Goal: Task Accomplishment & Management: Manage account settings

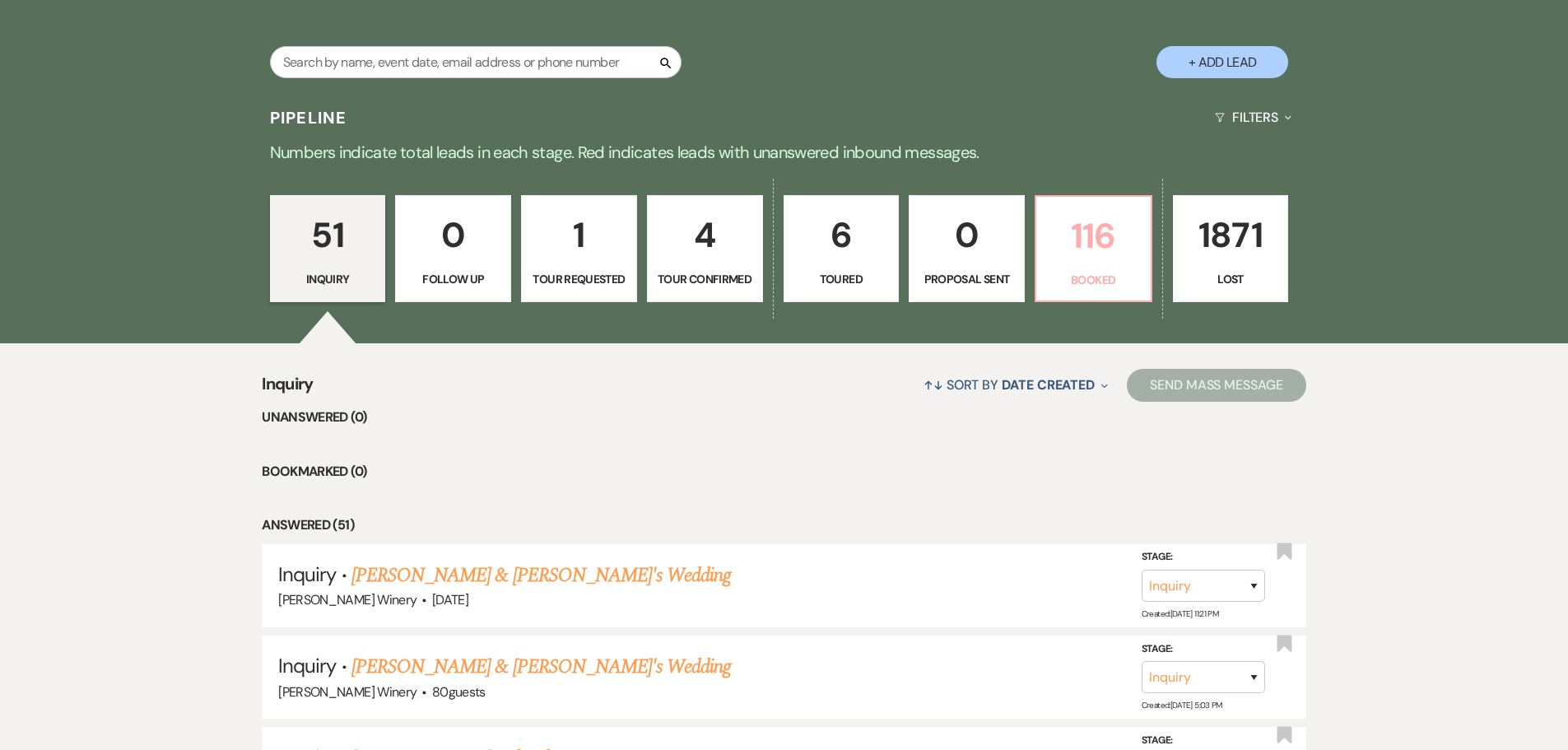
click at [1088, 237] on p "116" at bounding box center [1093, 237] width 95 height 56
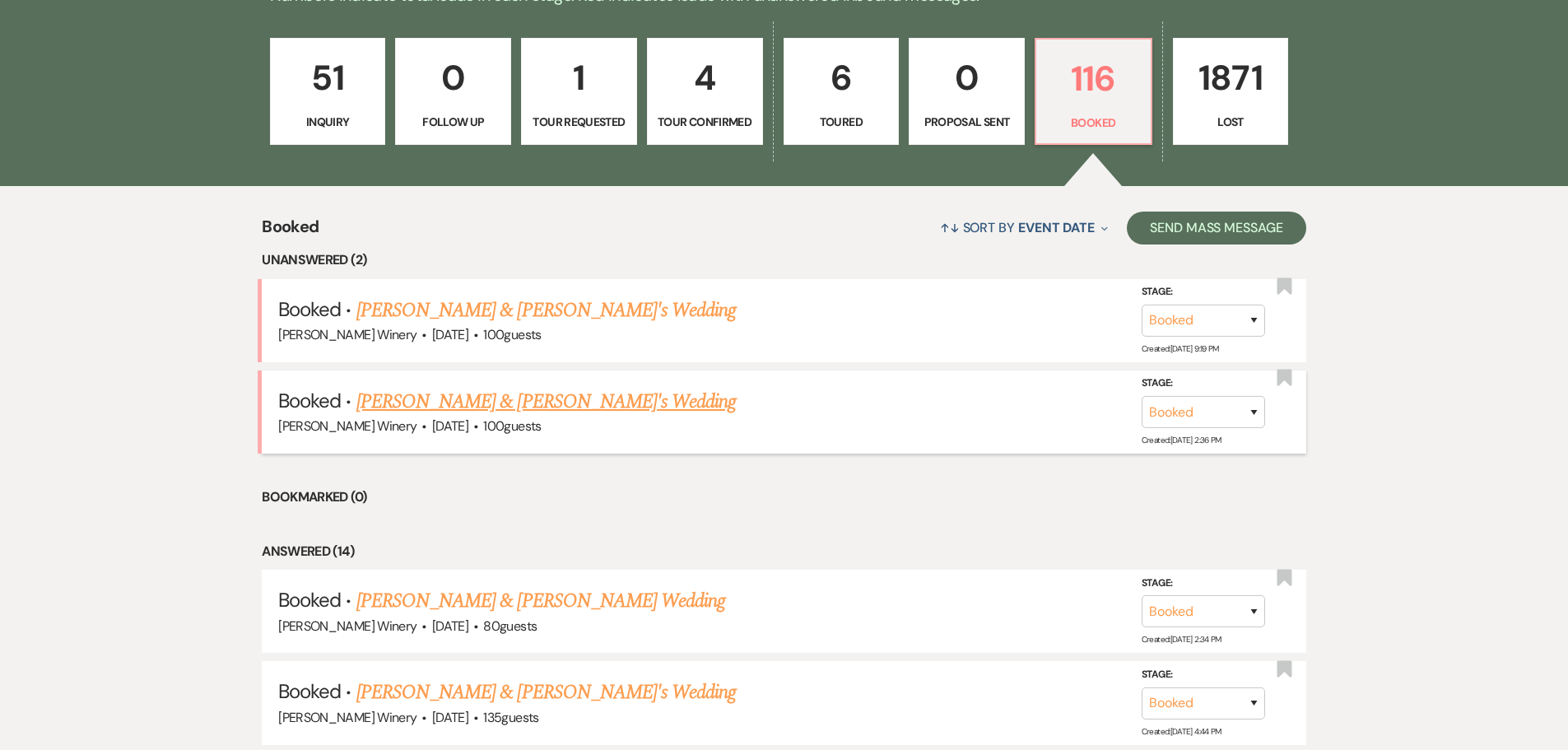
scroll to position [495, 0]
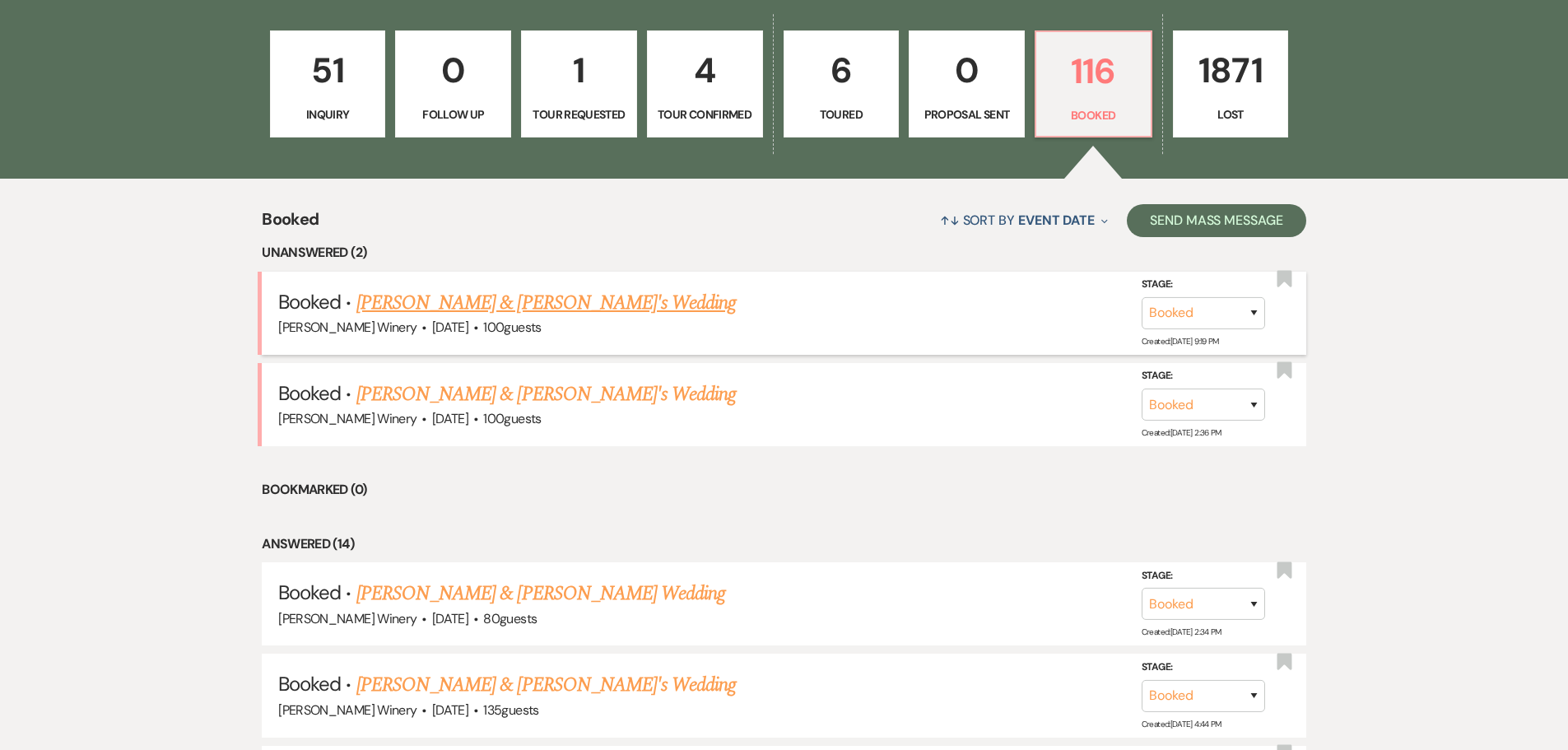
click at [443, 306] on link "[PERSON_NAME] & [PERSON_NAME]'s Wedding" at bounding box center [546, 303] width 381 height 30
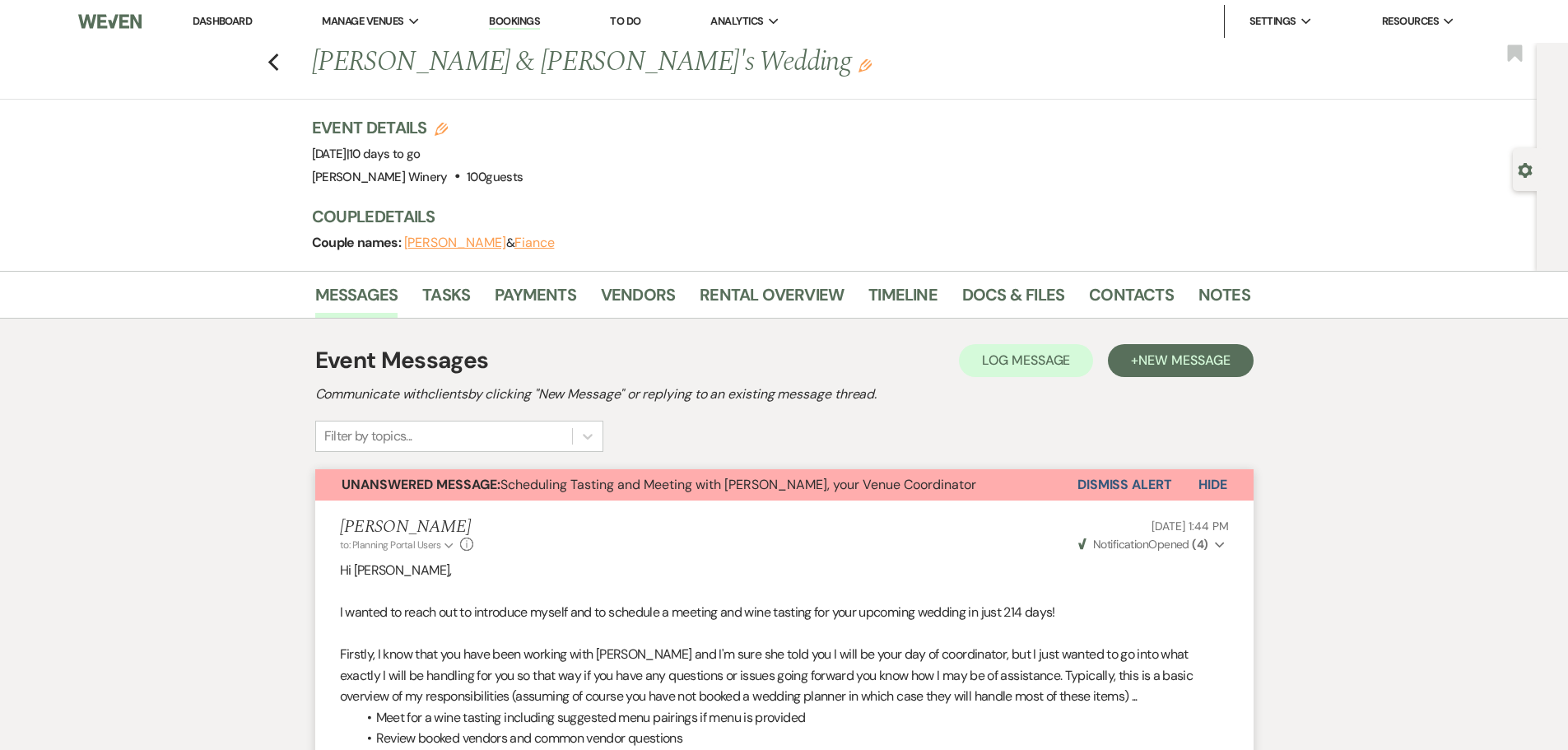
click at [1145, 483] on button "Dismiss Alert" at bounding box center [1125, 485] width 95 height 31
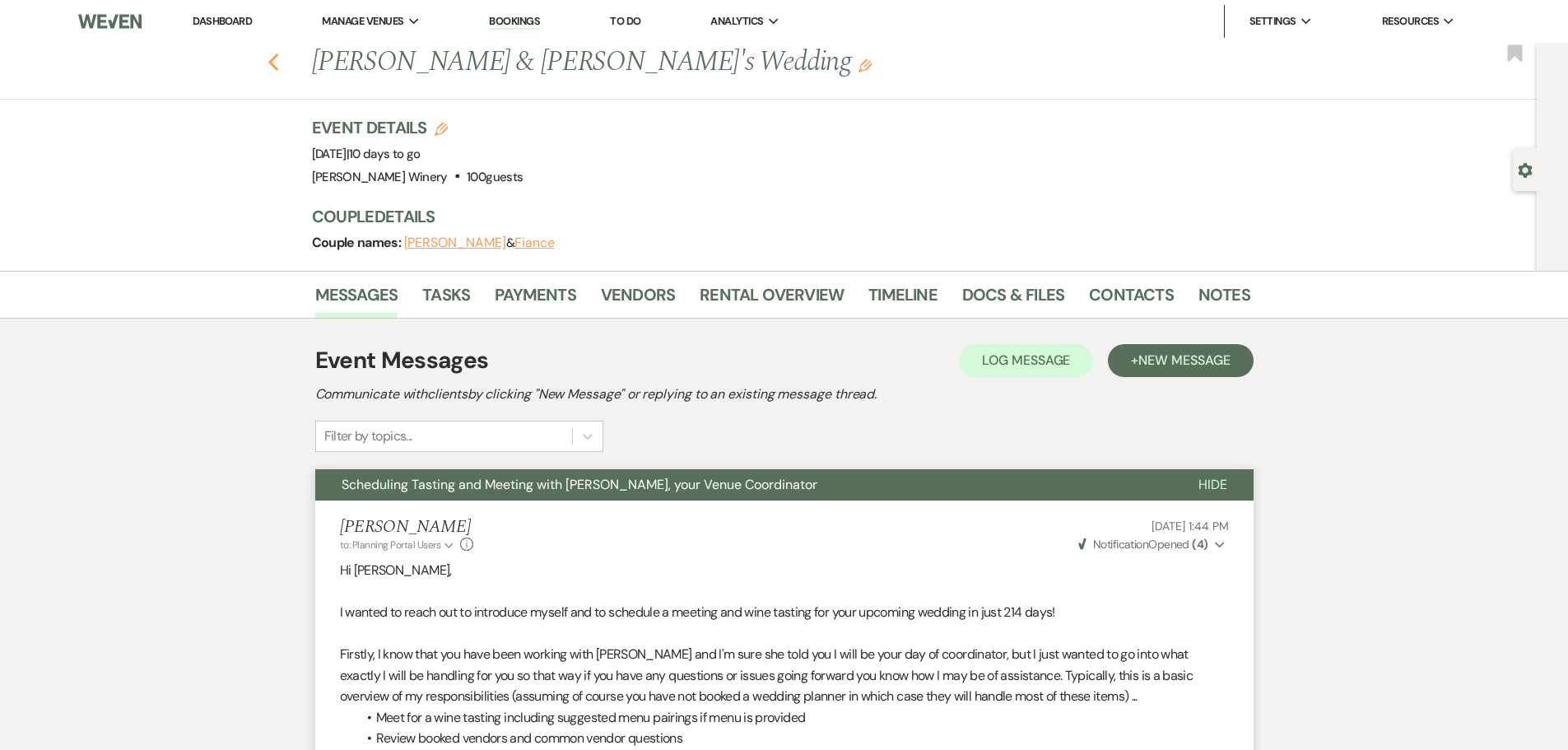
click at [278, 56] on use "button" at bounding box center [273, 63] width 11 height 18
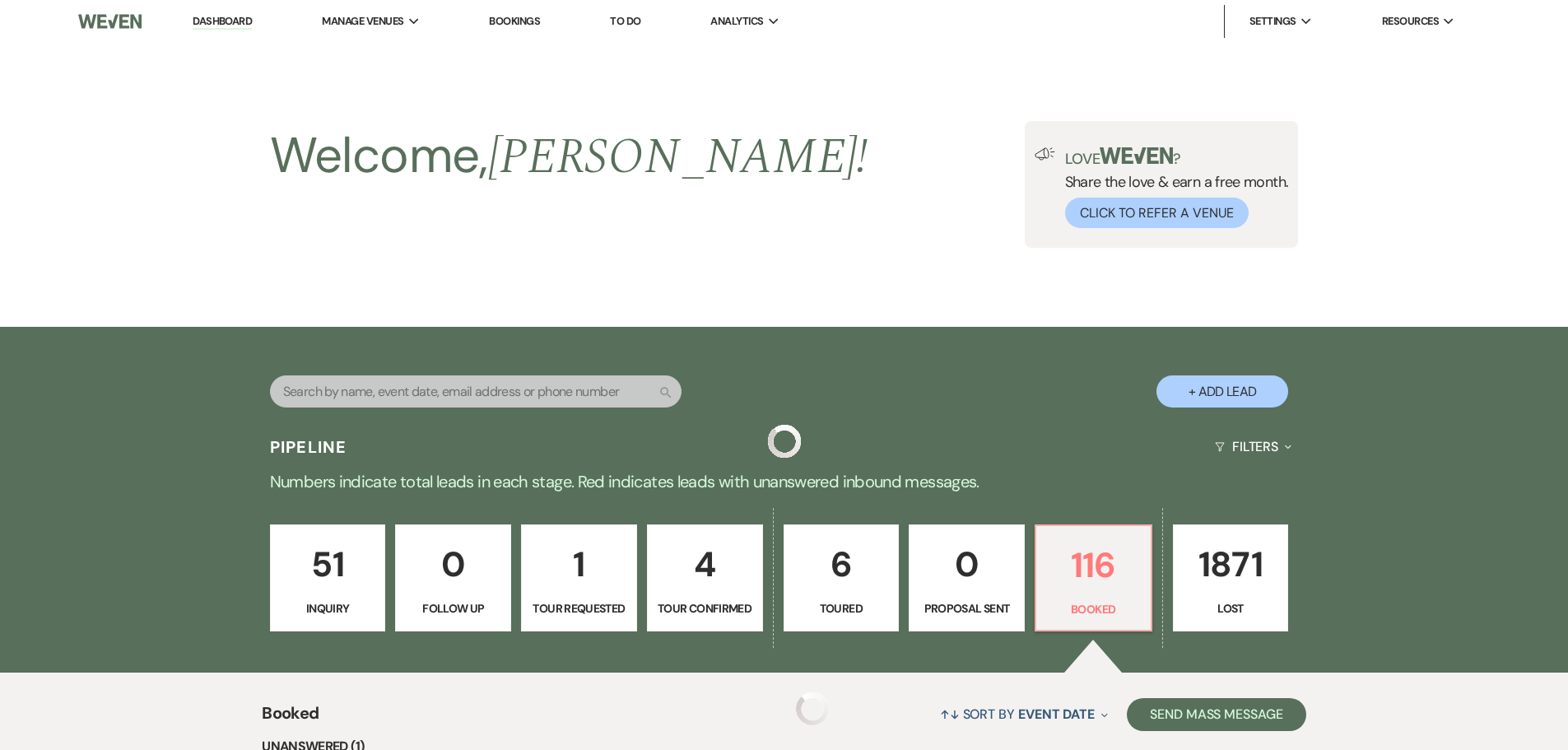
scroll to position [495, 0]
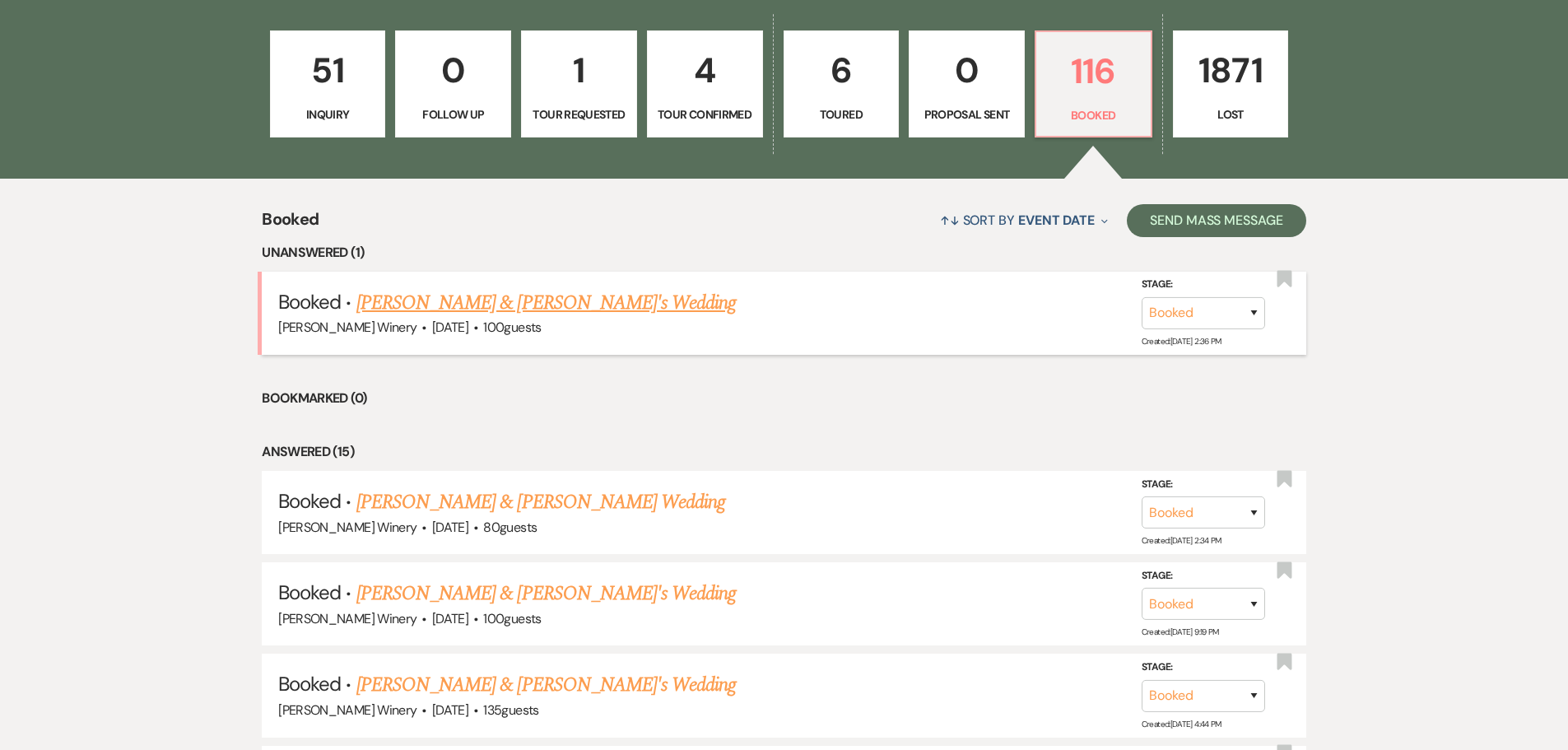
click at [510, 297] on link "[PERSON_NAME] & [PERSON_NAME]'s Wedding" at bounding box center [546, 303] width 381 height 30
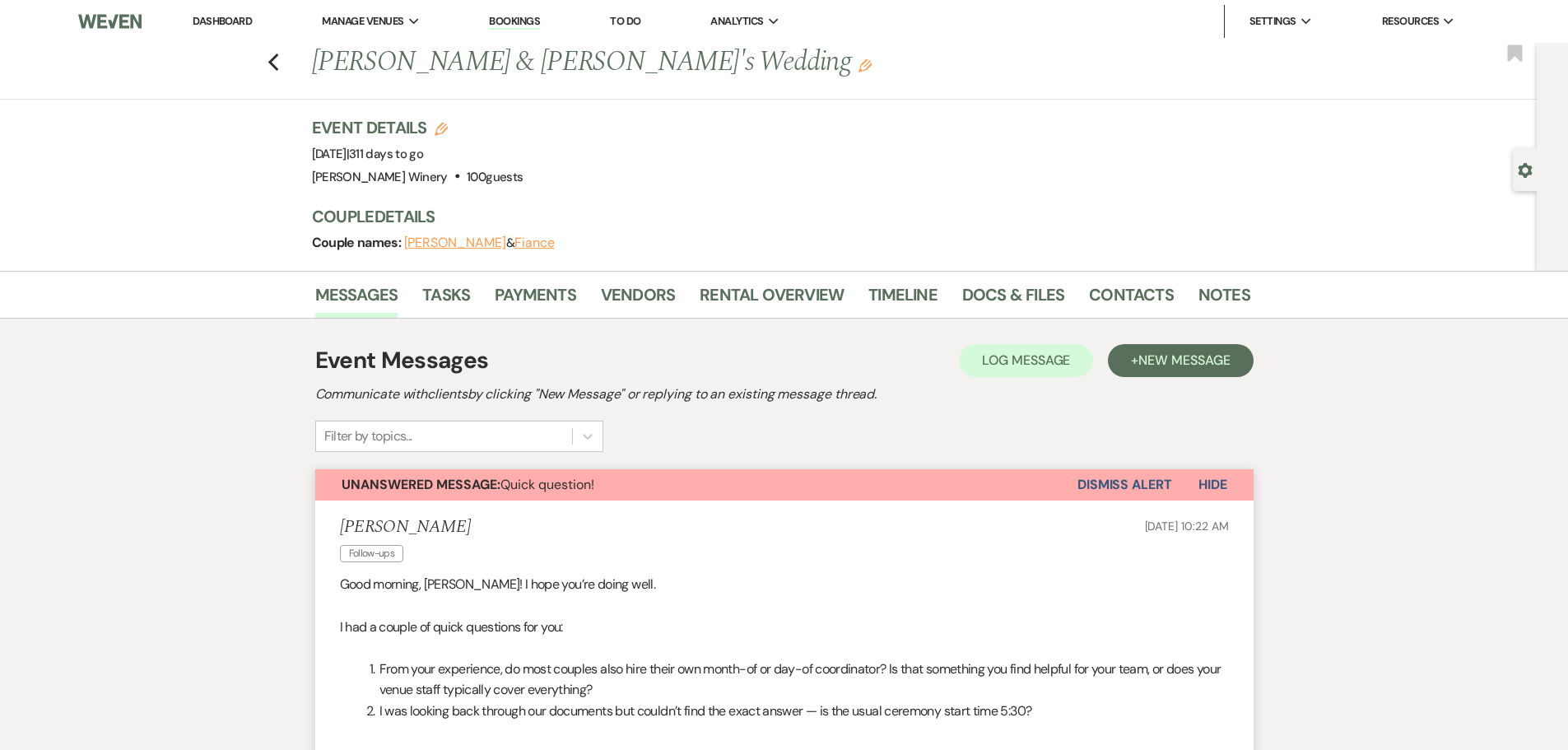
click at [1115, 483] on button "Dismiss Alert" at bounding box center [1125, 485] width 95 height 31
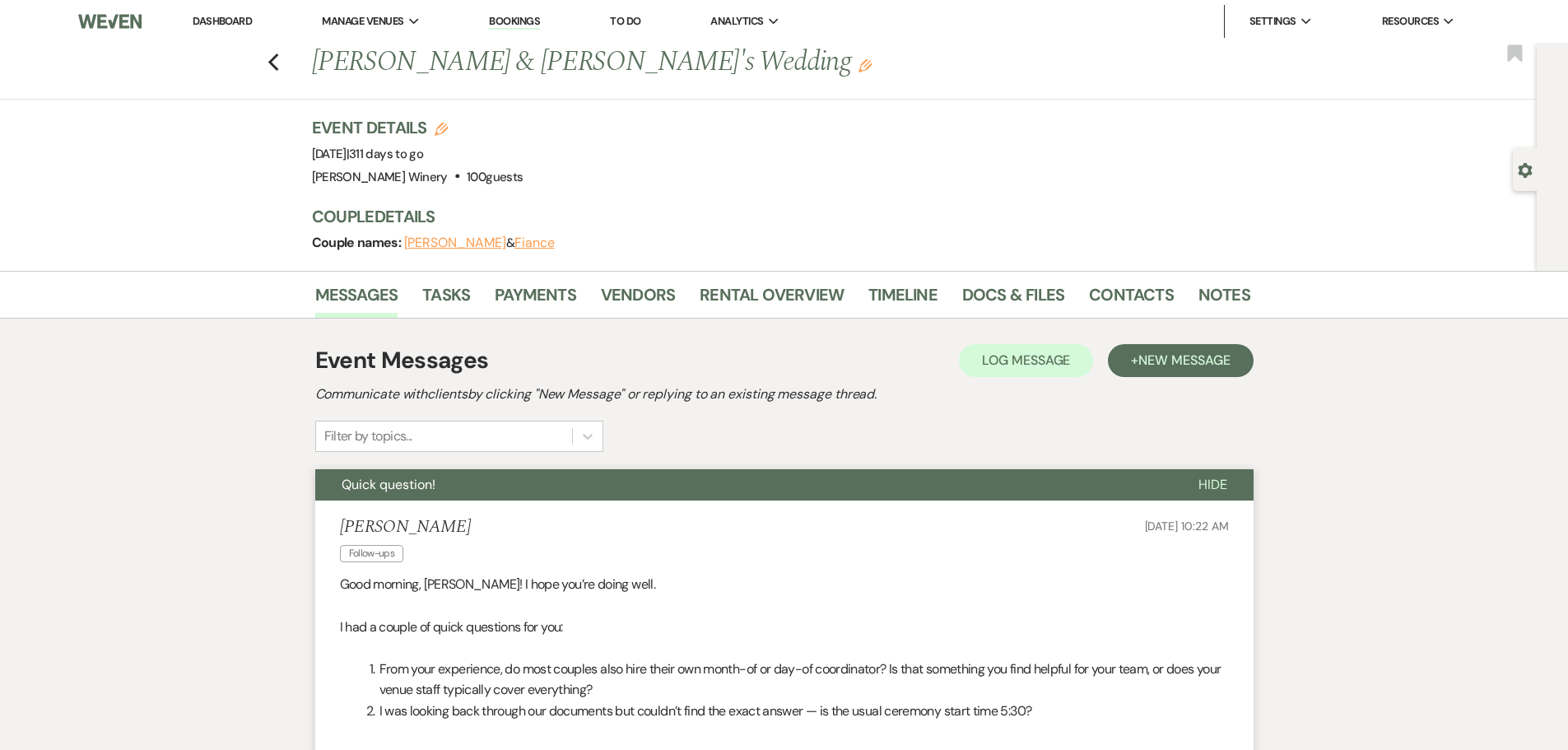
click at [229, 13] on li "Dashboard" at bounding box center [222, 22] width 76 height 33
click at [231, 20] on link "Dashboard" at bounding box center [222, 22] width 59 height 14
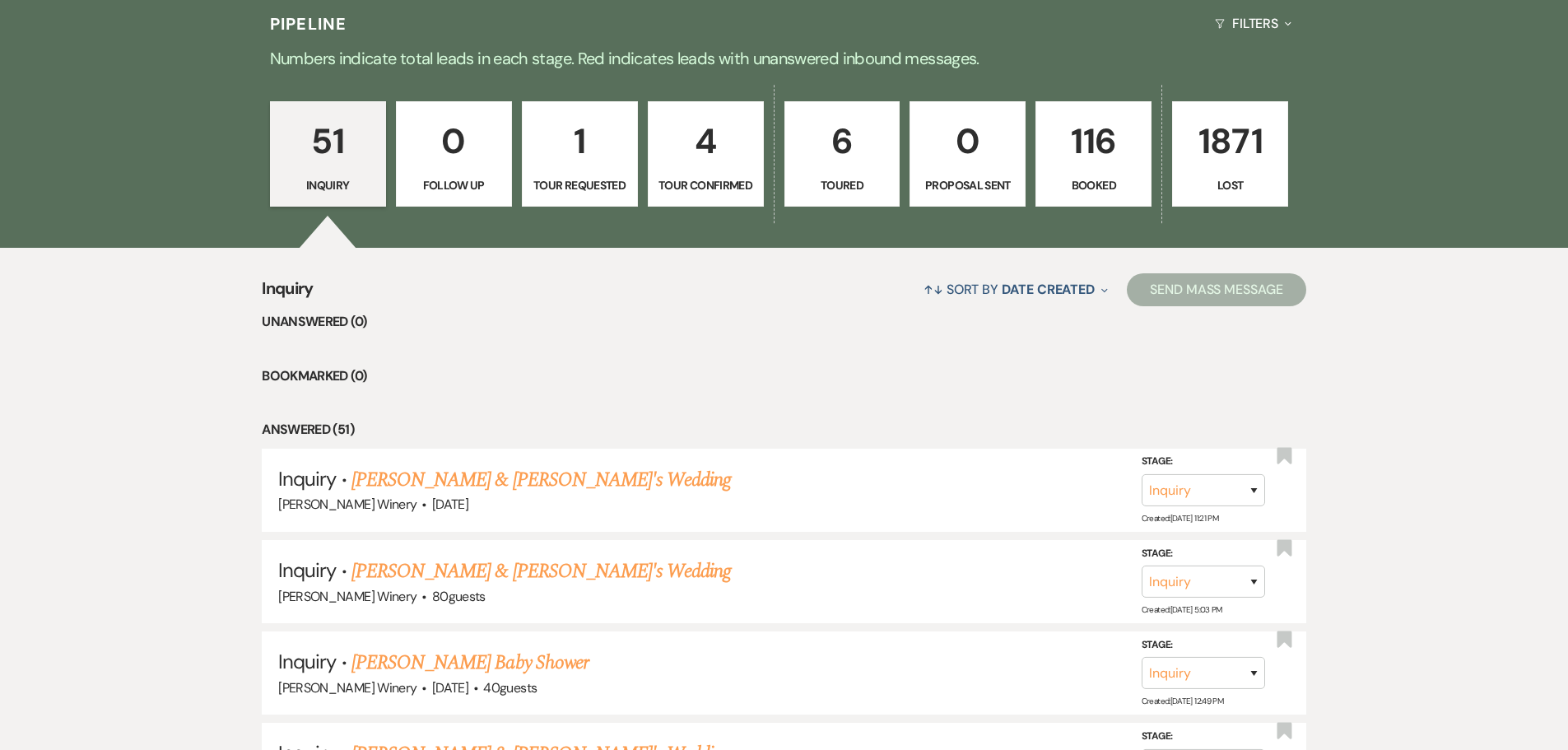
scroll to position [330, 0]
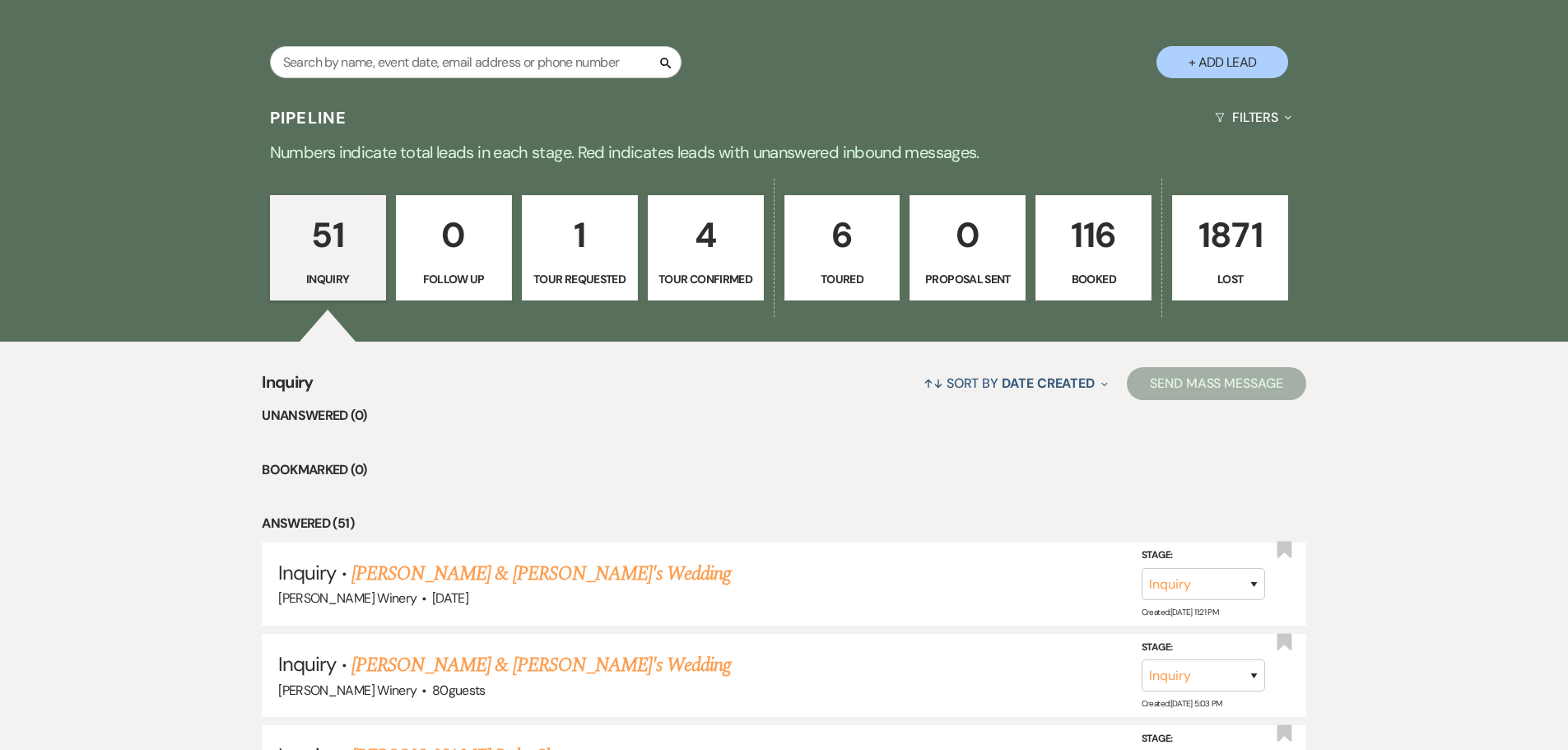
click at [1116, 280] on p "Booked" at bounding box center [1093, 280] width 95 height 18
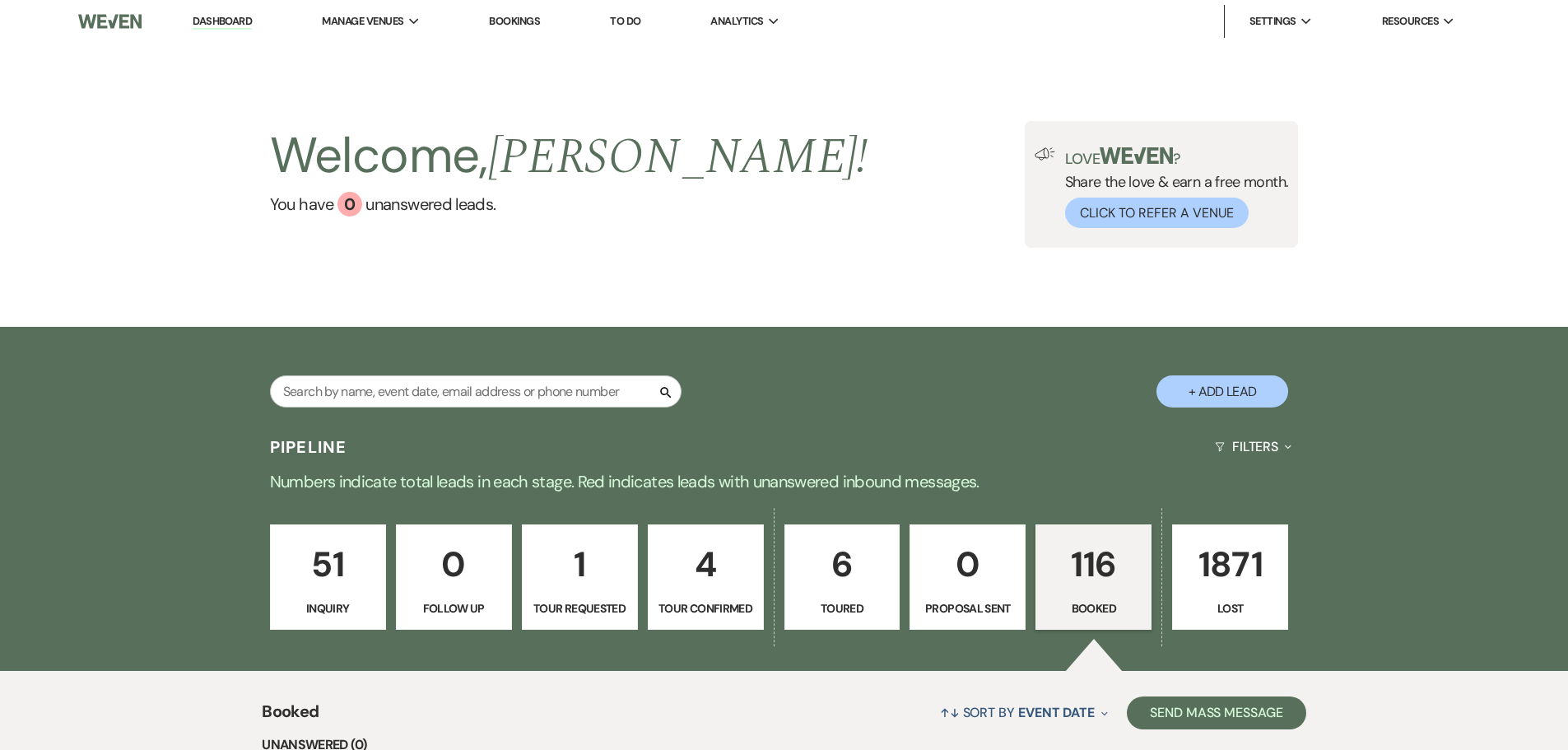
drag, startPoint x: 353, startPoint y: 47, endPoint x: 416, endPoint y: 82, distance: 72.1
click at [0, 0] on li "[PERSON_NAME] Winery" at bounding box center [0, 0] width 0 height 0
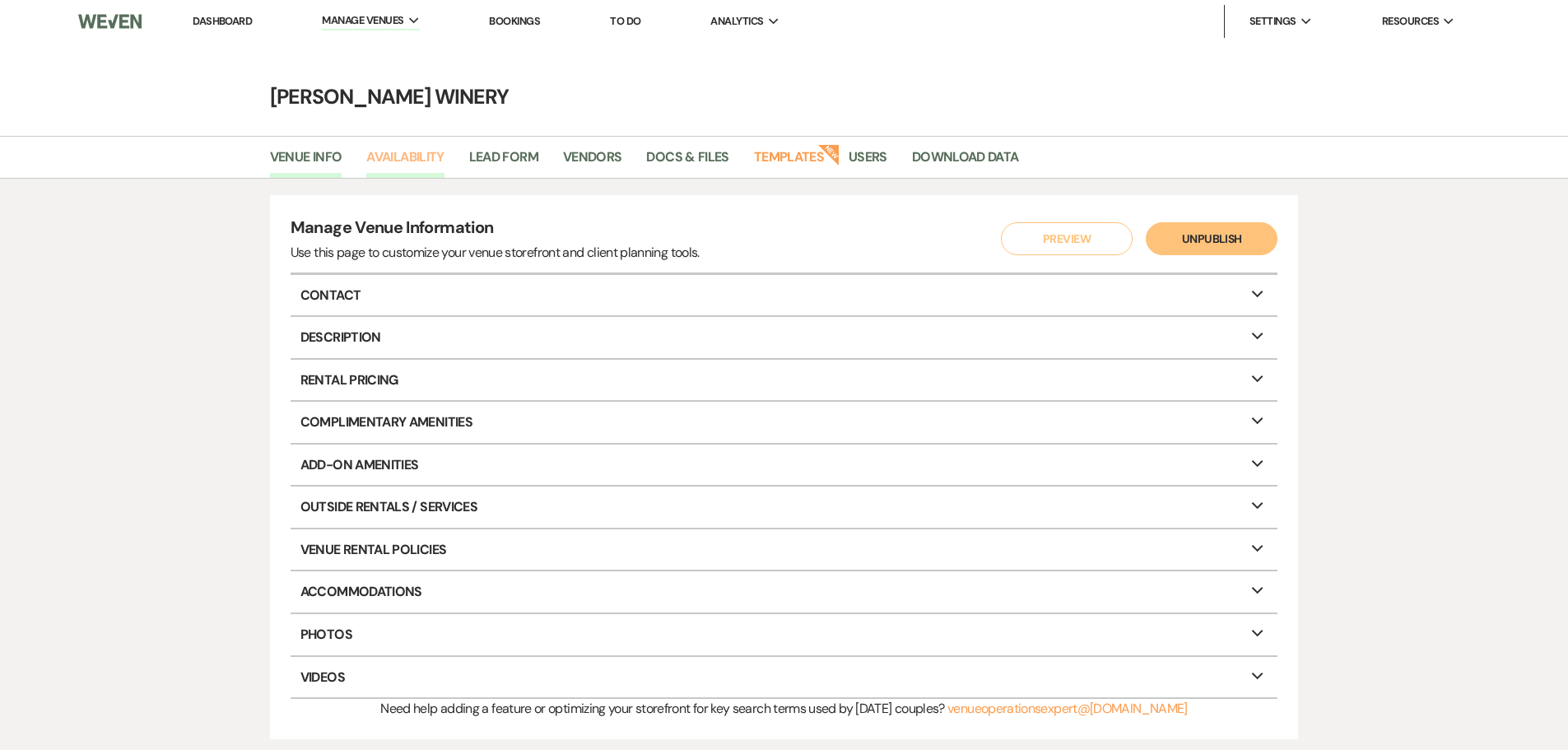
click at [418, 157] on link "Availability" at bounding box center [405, 162] width 77 height 31
select select "3"
select select "2026"
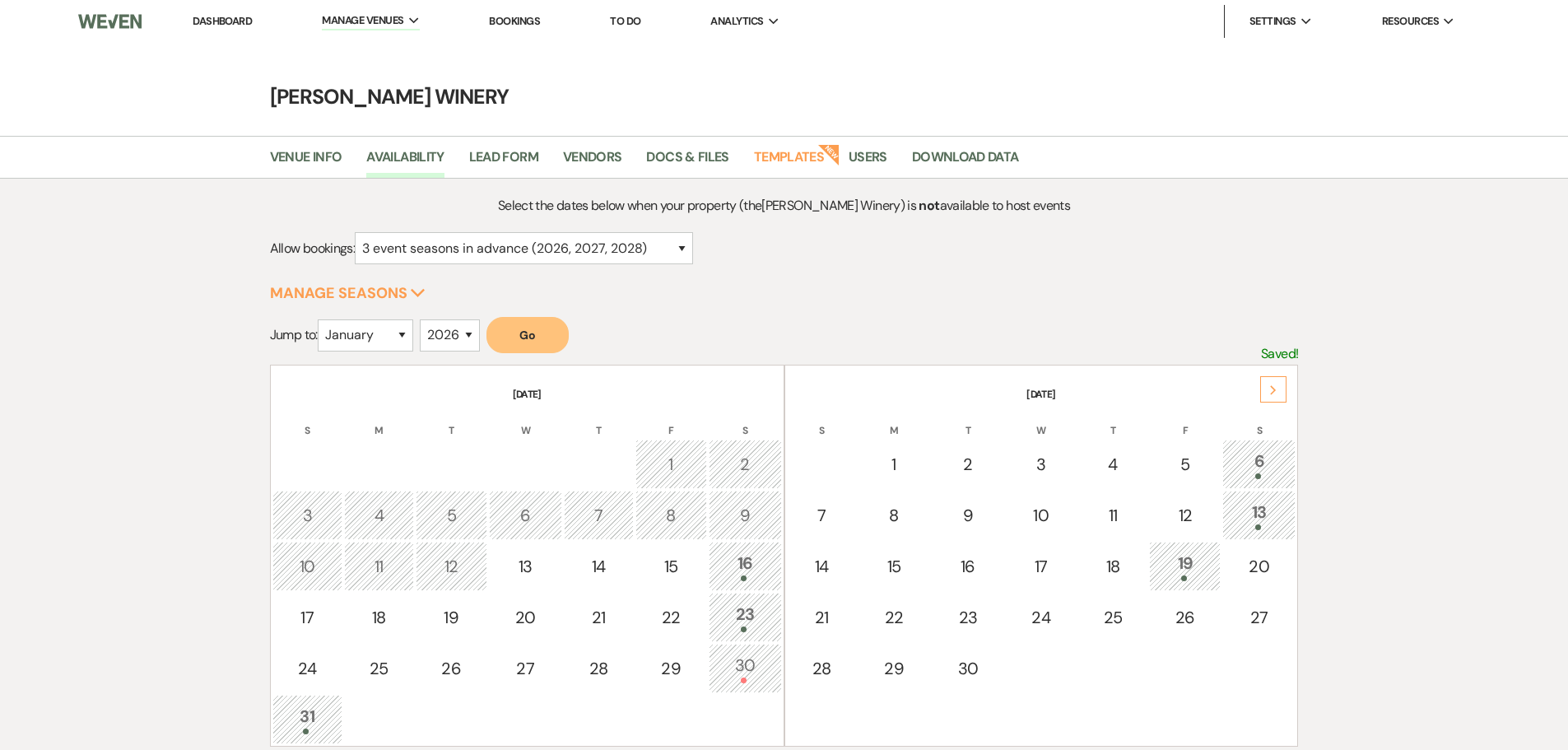
click at [1262, 383] on div "Next" at bounding box center [1272, 389] width 26 height 26
